Goal: Find specific page/section: Find specific page/section

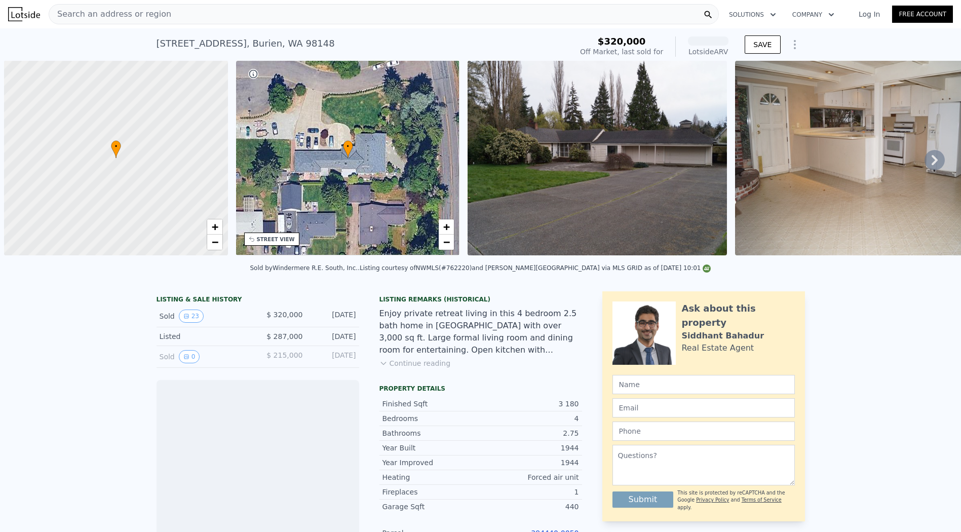
scroll to position [0, 4]
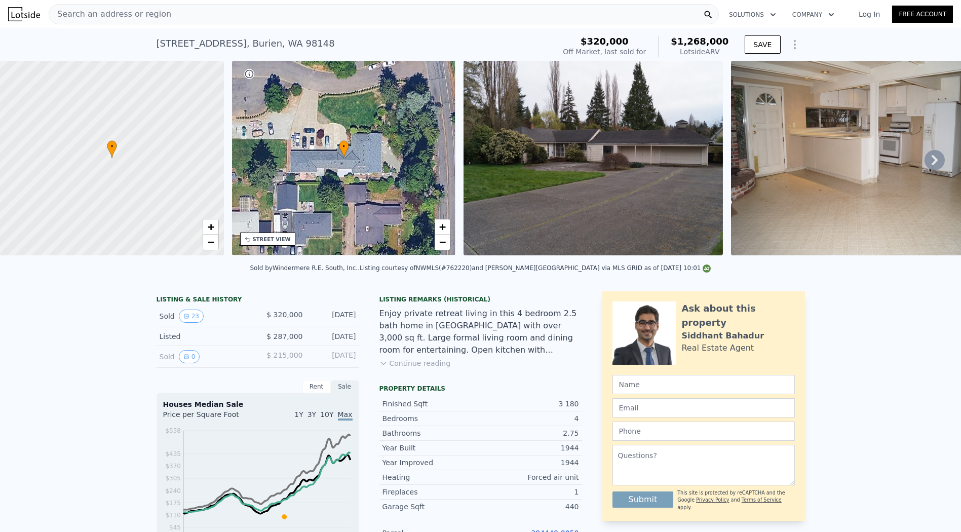
click at [194, 17] on div "Search an address or region" at bounding box center [384, 14] width 670 height 20
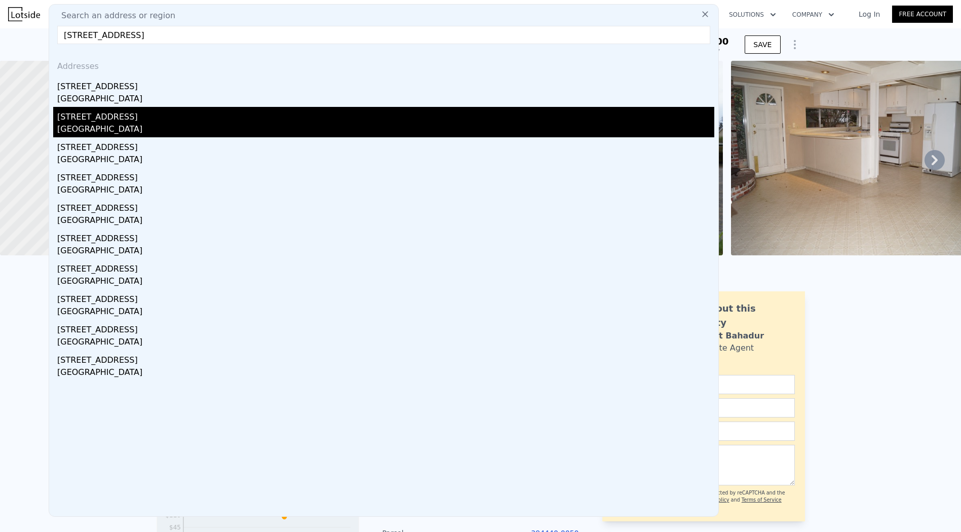
type input "[STREET_ADDRESS]"
click at [207, 118] on div "[STREET_ADDRESS]" at bounding box center [385, 115] width 657 height 16
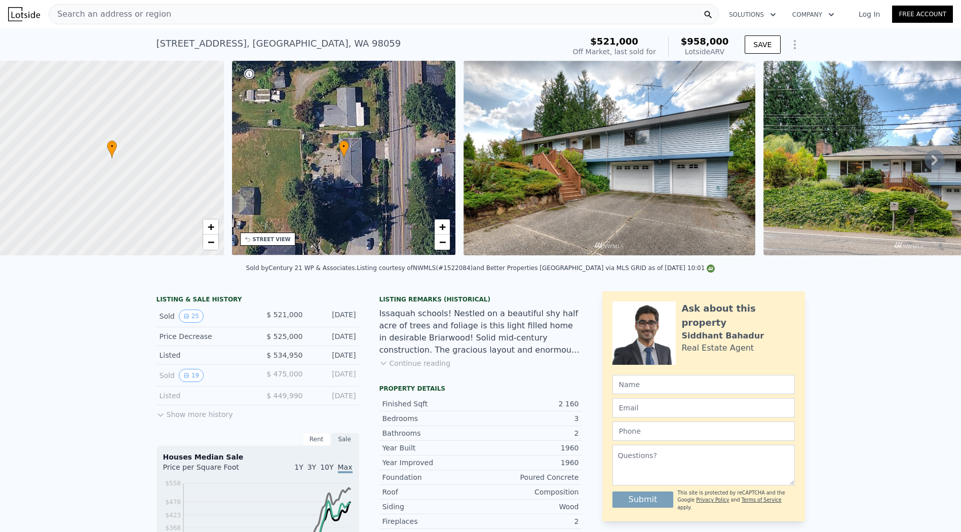
scroll to position [221, 0]
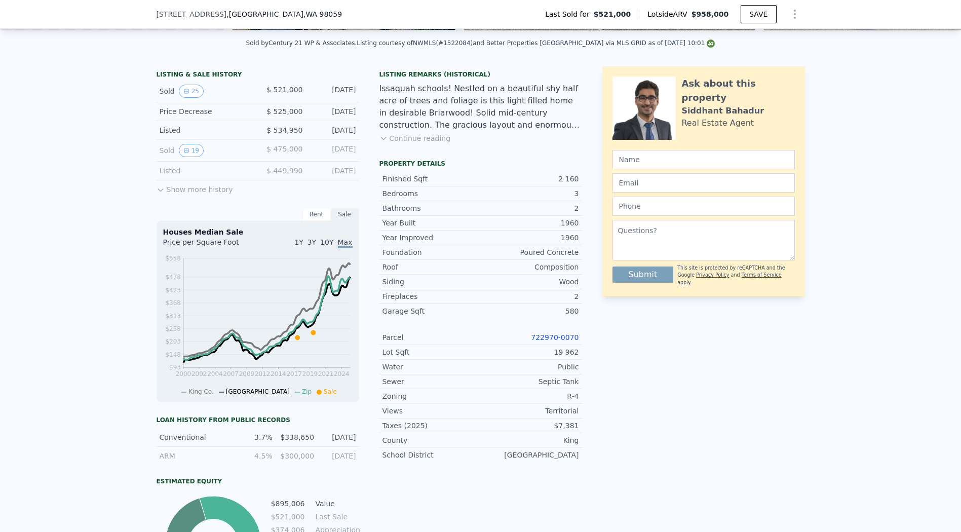
click at [562, 341] on link "722970-0070" at bounding box center [555, 337] width 48 height 8
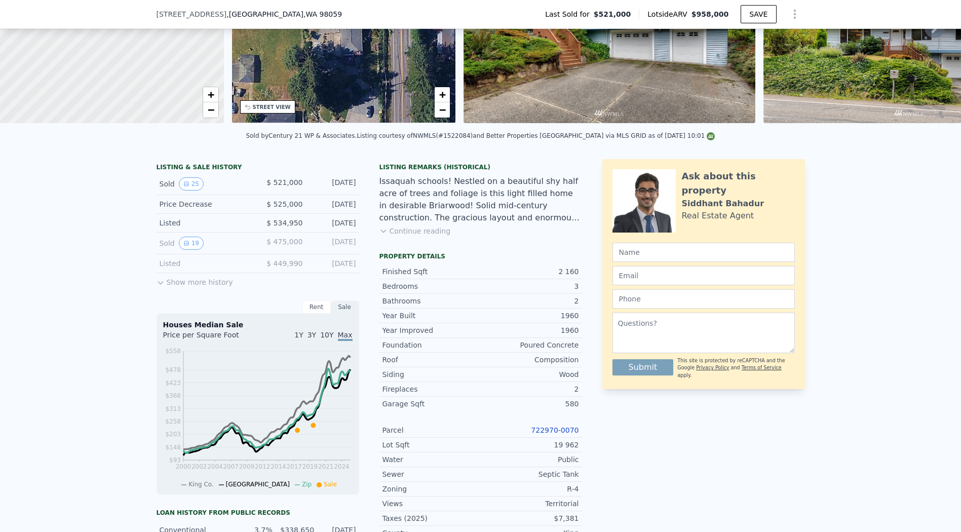
scroll to position [4, 0]
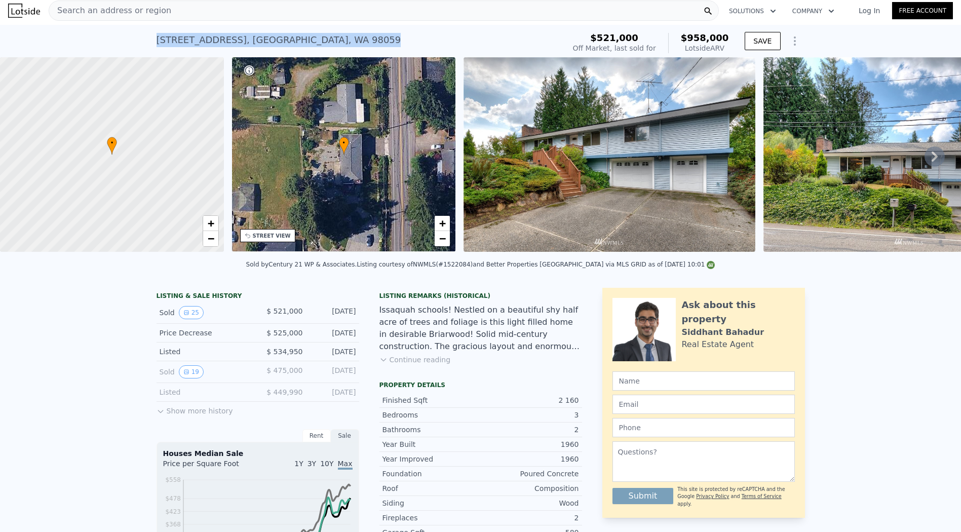
drag, startPoint x: 150, startPoint y: 38, endPoint x: 389, endPoint y: 47, distance: 238.8
click at [389, 47] on div "[STREET_ADDRESS] Sold [DATE] for $521k (~ARV $958k ) $521,000 Off Market, last …" at bounding box center [480, 41] width 961 height 32
copy div "[STREET_ADDRESS]"
click at [228, 18] on div "Search an address or region" at bounding box center [384, 11] width 670 height 20
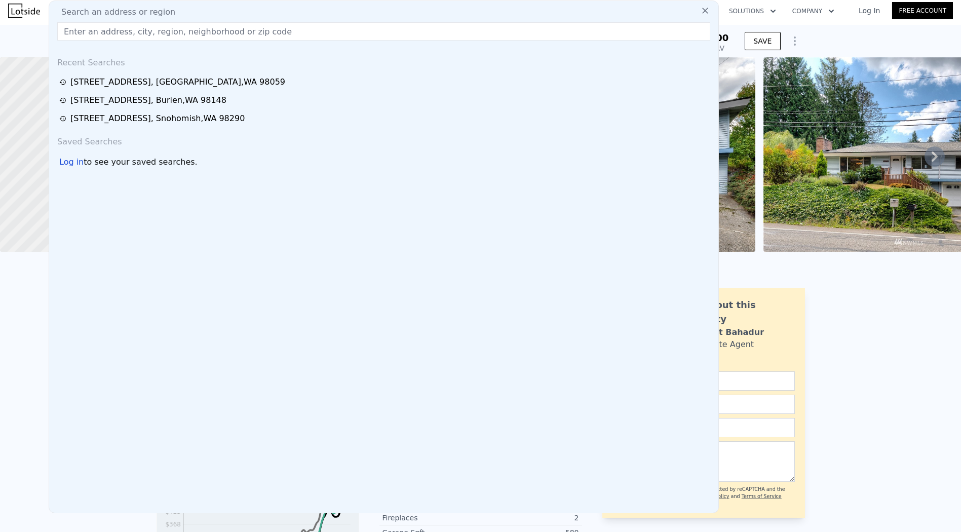
paste input "[STREET_ADDRESS]"
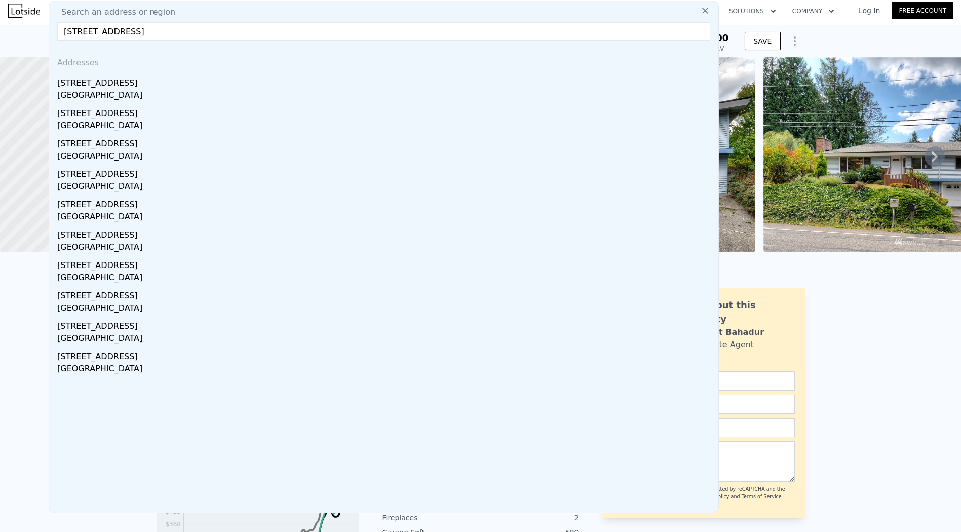
drag, startPoint x: 85, startPoint y: 32, endPoint x: 78, endPoint y: 32, distance: 7.6
click at [78, 32] on input "[STREET_ADDRESS]" at bounding box center [383, 31] width 653 height 18
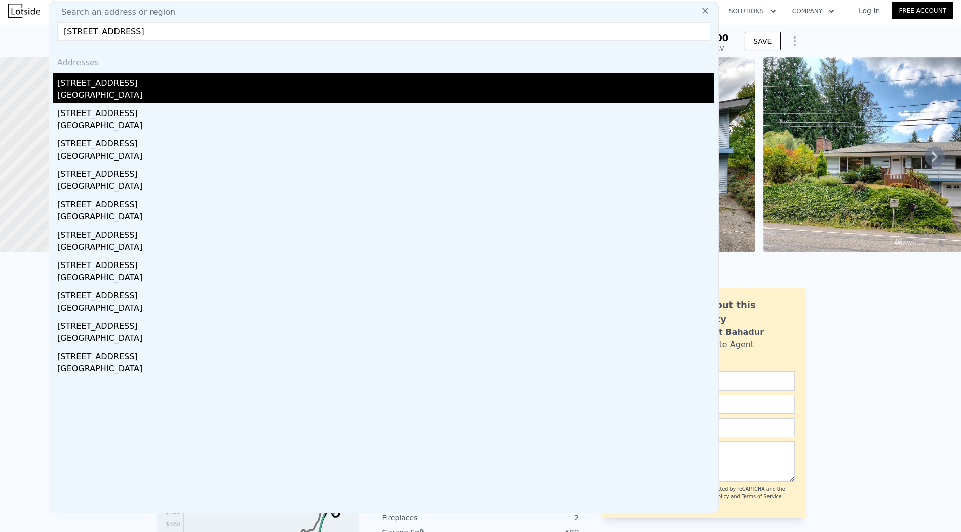
type input "[STREET_ADDRESS]"
click at [152, 83] on div "[STREET_ADDRESS]" at bounding box center [385, 81] width 657 height 16
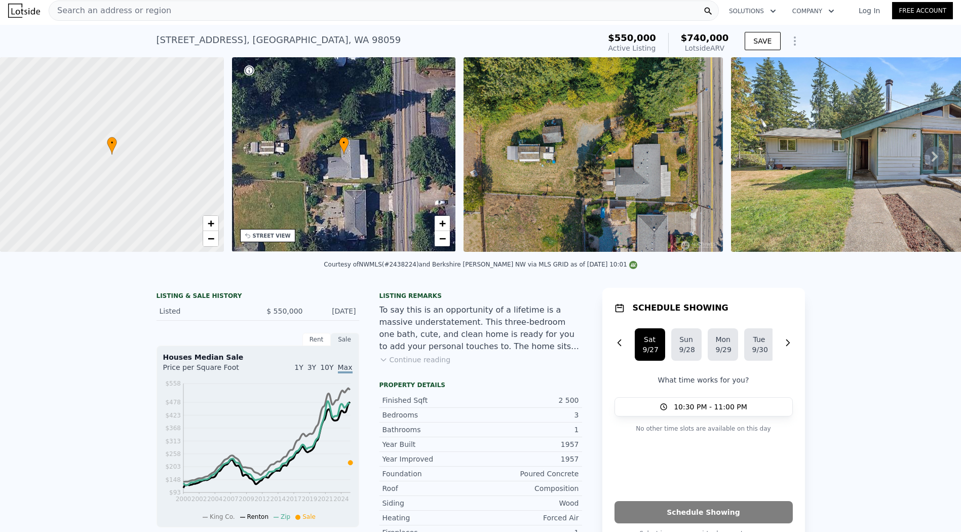
scroll to position [169, 0]
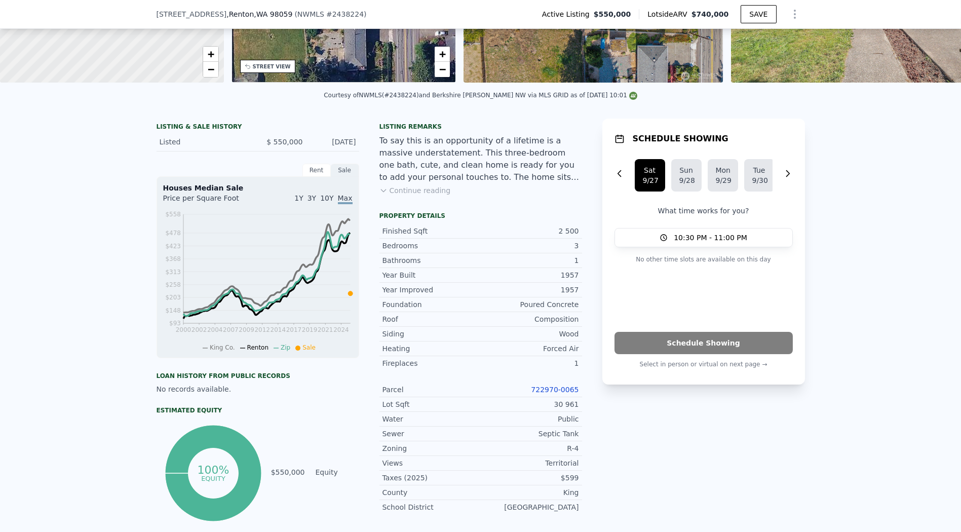
click at [553, 394] on link "722970-0065" at bounding box center [555, 389] width 48 height 8
